Goal: Task Accomplishment & Management: Use online tool/utility

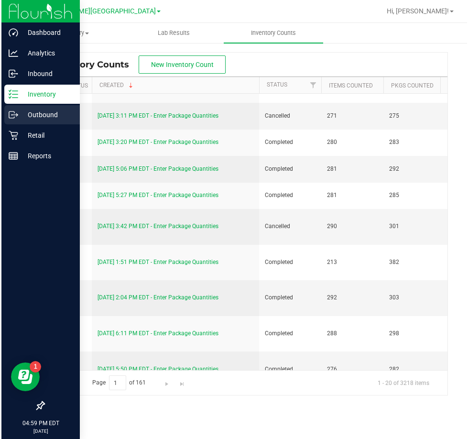
scroll to position [48, 0]
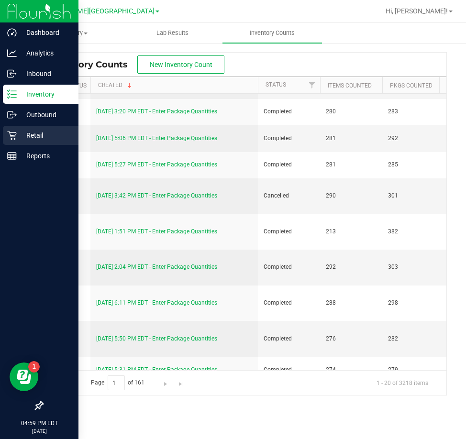
click at [29, 133] on p "Retail" at bounding box center [45, 135] width 57 height 11
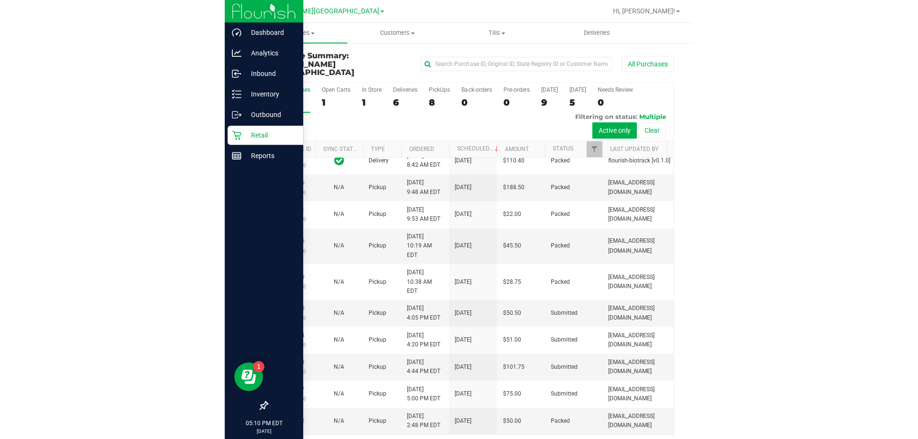
scroll to position [94, 0]
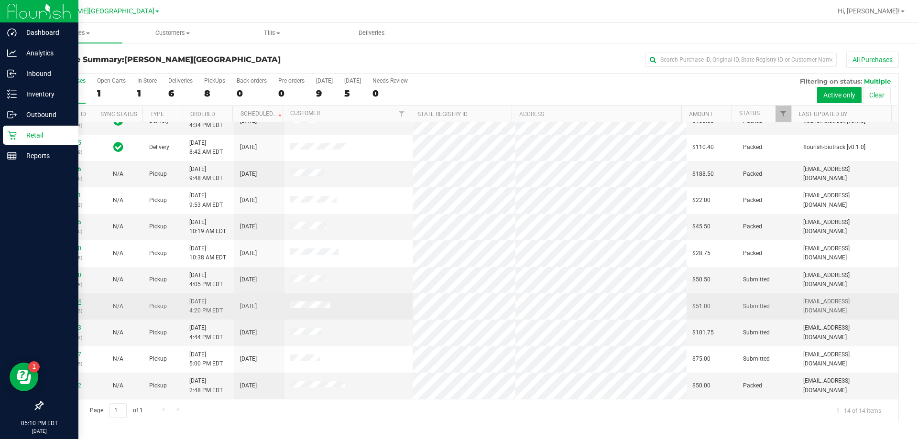
click at [66, 301] on link "12004904" at bounding box center [67, 301] width 27 height 7
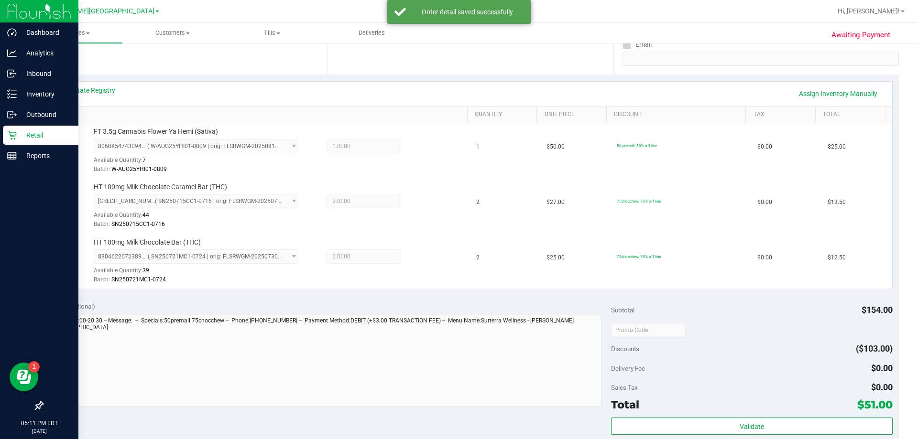
scroll to position [191, 0]
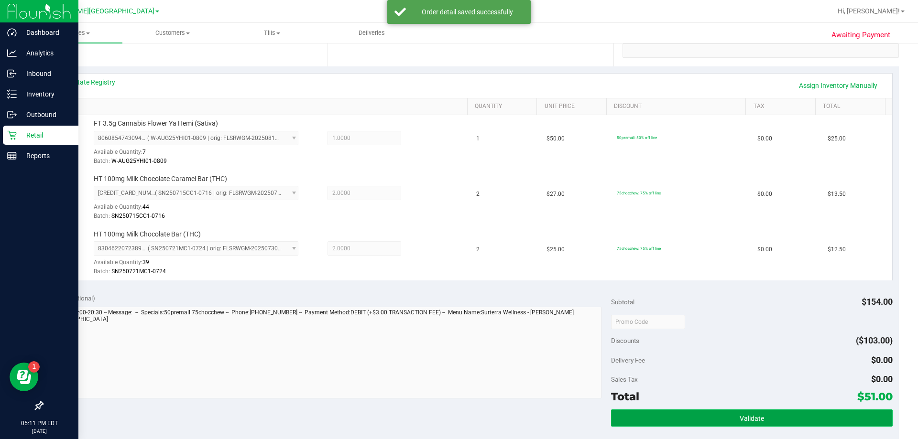
click at [465, 419] on button "Validate" at bounding box center [751, 418] width 281 height 17
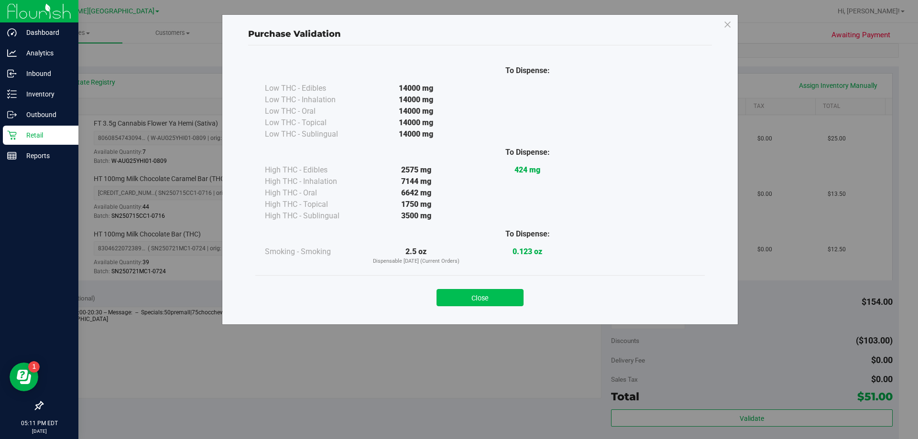
click at [465, 290] on button "Close" at bounding box center [479, 297] width 87 height 17
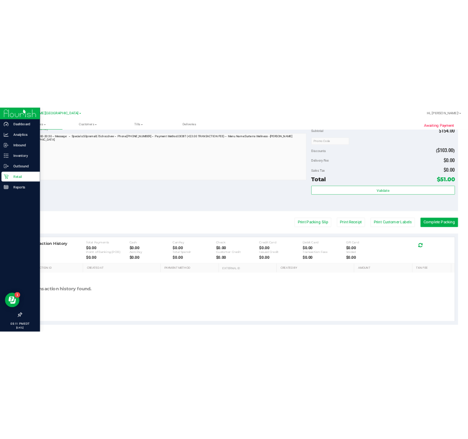
scroll to position [453, 0]
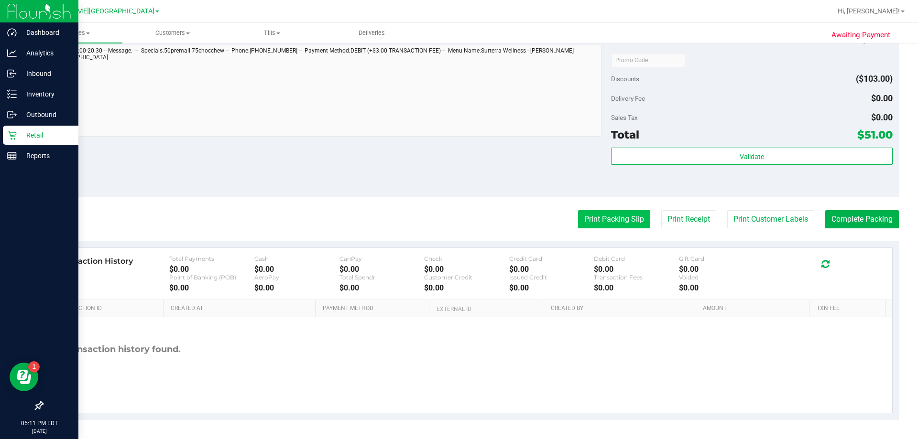
click at [465, 222] on button "Print Packing Slip" at bounding box center [614, 219] width 72 height 18
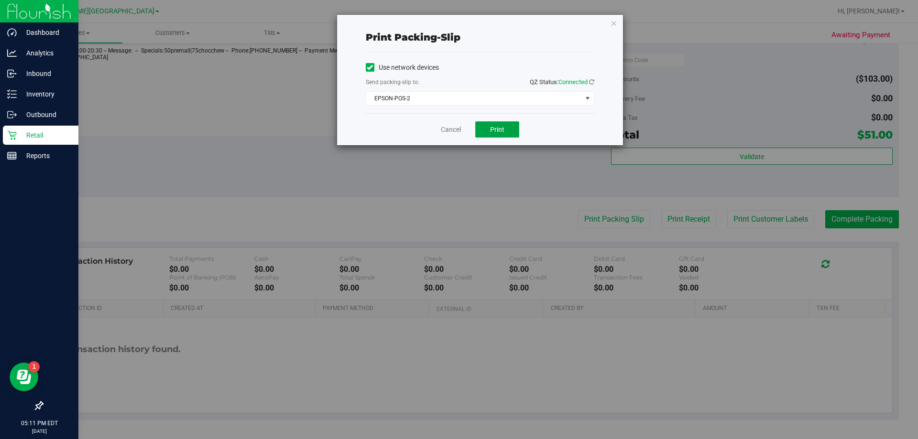
click at [465, 126] on button "Print" at bounding box center [497, 129] width 44 height 16
click at [465, 22] on icon "button" at bounding box center [613, 22] width 7 height 11
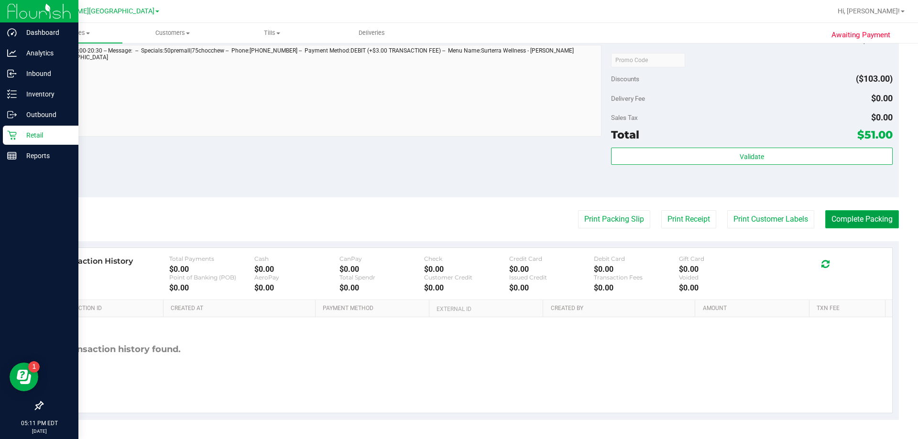
click at [465, 220] on button "Complete Packing" at bounding box center [862, 219] width 74 height 18
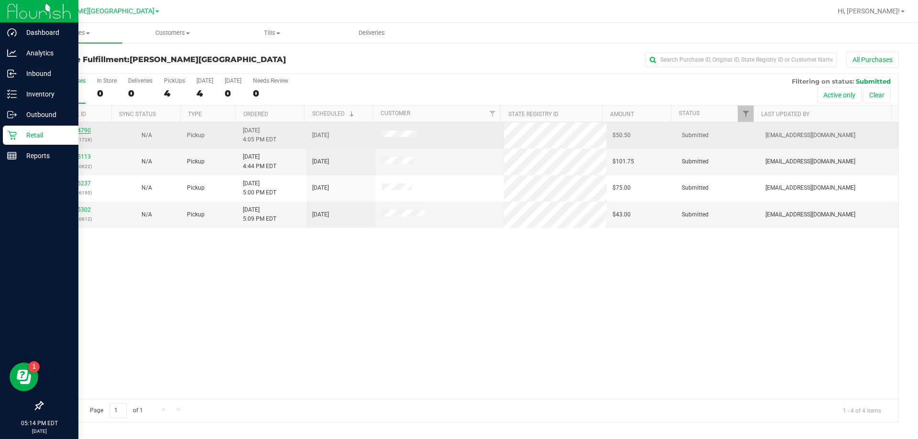
click at [77, 129] on link "12004790" at bounding box center [77, 130] width 27 height 7
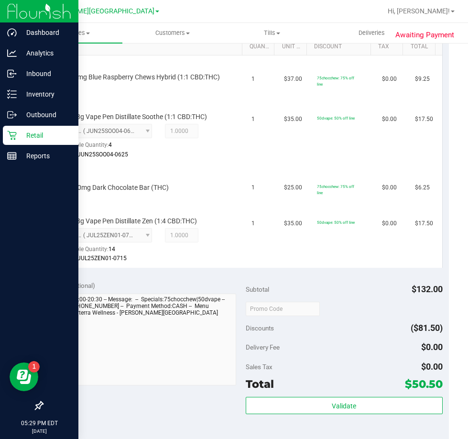
scroll to position [430, 0]
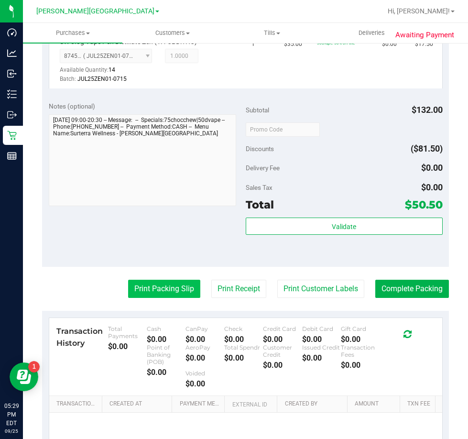
click at [154, 294] on button "Print Packing Slip" at bounding box center [164, 289] width 72 height 18
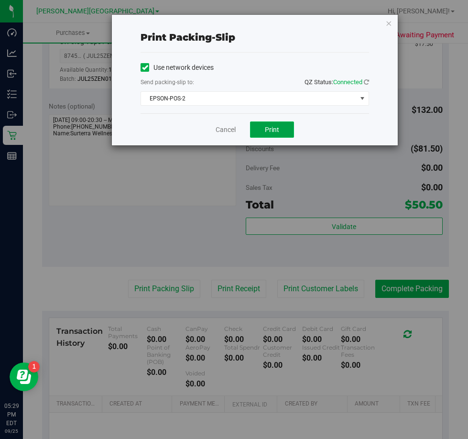
click at [269, 125] on button "Print" at bounding box center [272, 129] width 44 height 16
click at [386, 21] on icon "button" at bounding box center [388, 22] width 7 height 11
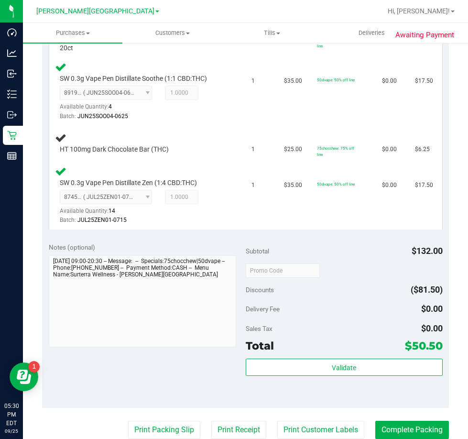
scroll to position [191, 0]
